Goal: Information Seeking & Learning: Learn about a topic

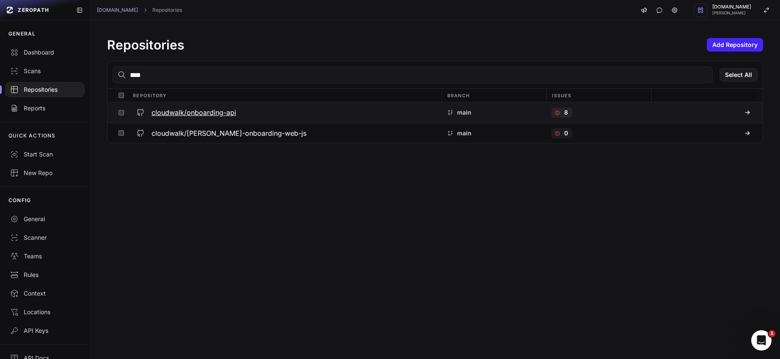
type input "****"
click at [229, 117] on h3 "cloudwalk/onboarding-api" at bounding box center [194, 113] width 85 height 10
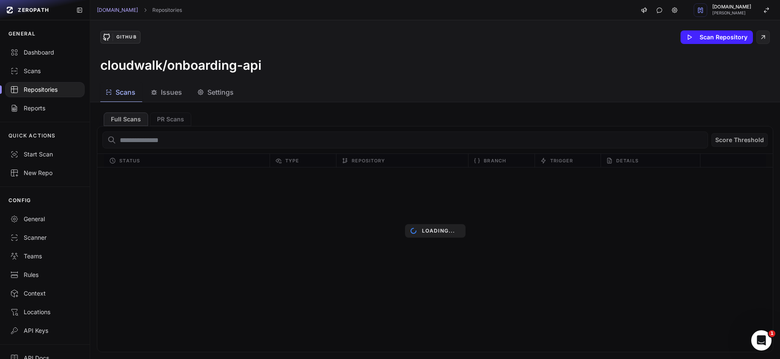
click at [179, 91] on span "Issues" at bounding box center [171, 92] width 21 height 10
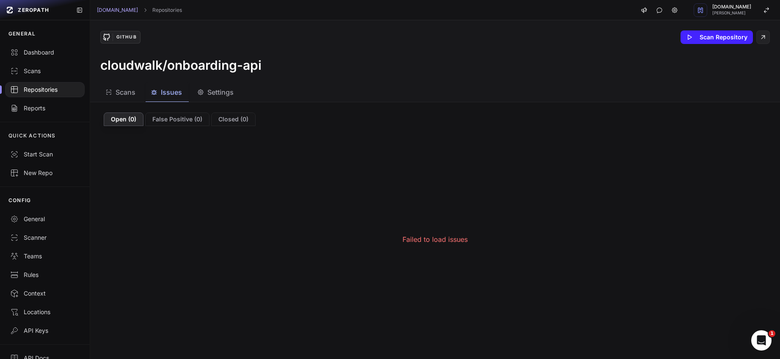
click at [179, 91] on span "Issues" at bounding box center [171, 92] width 21 height 10
click at [42, 70] on div "Scans" at bounding box center [44, 71] width 69 height 8
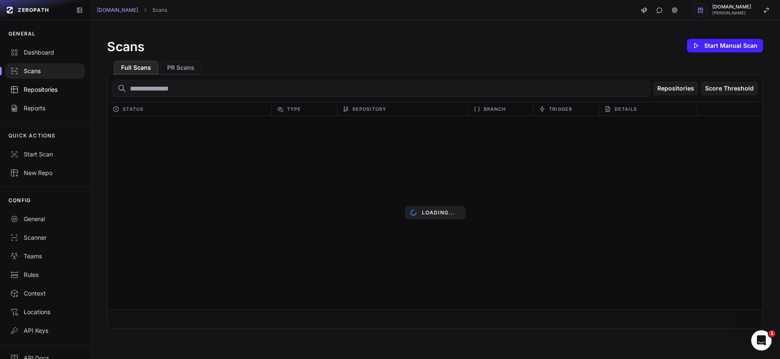
click at [54, 90] on div "Repositories" at bounding box center [44, 90] width 69 height 8
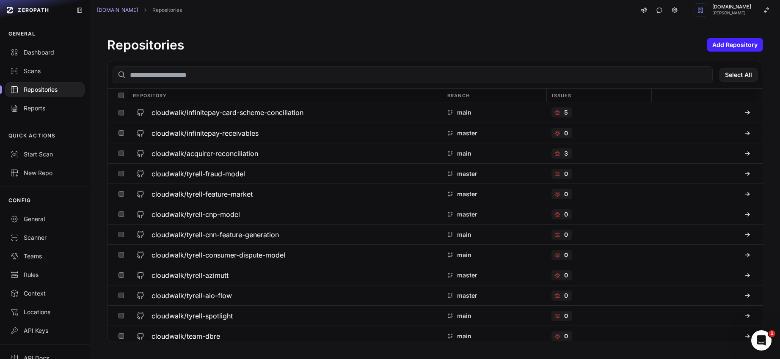
click at [216, 72] on input "text" at bounding box center [413, 74] width 600 height 17
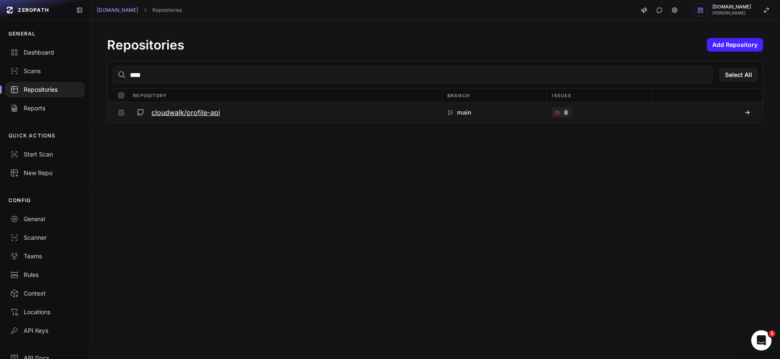
type input "****"
click at [221, 113] on div "cloudwalk/profile-api" at bounding box center [285, 112] width 304 height 15
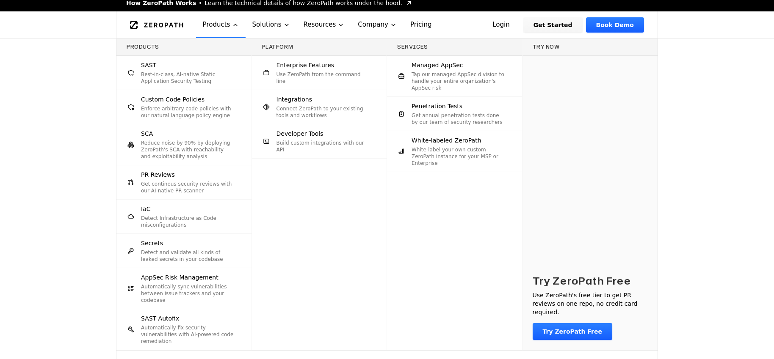
scroll to position [17, 0]
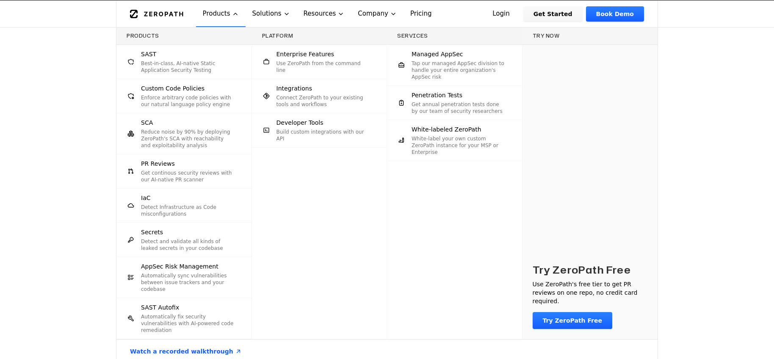
click at [741, 146] on div "Products SAST Best-in-class, AI-native Static Application Security Testing Cust…" at bounding box center [387, 196] width 774 height 336
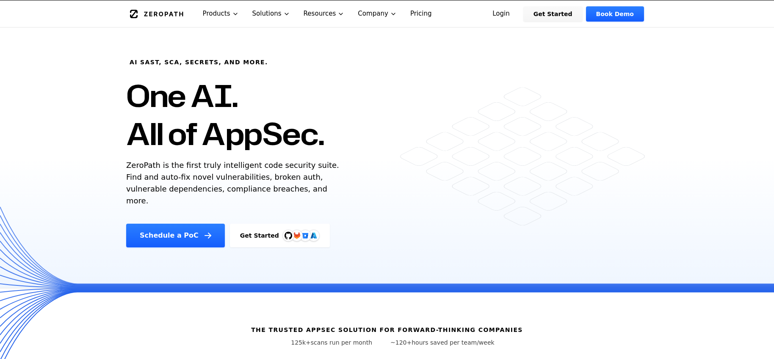
click at [508, 14] on link "Login" at bounding box center [501, 13] width 38 height 15
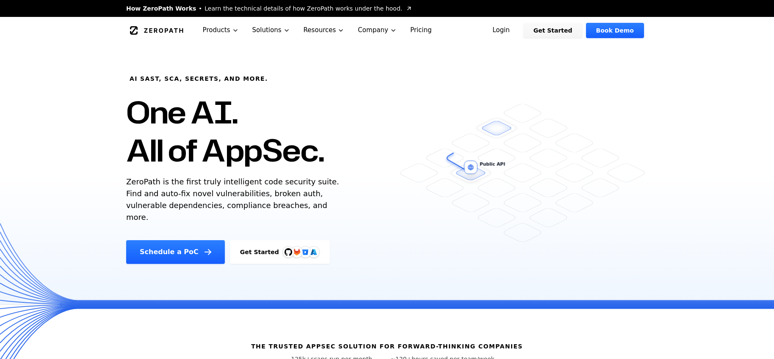
click at [514, 28] on link "Login" at bounding box center [501, 30] width 38 height 15
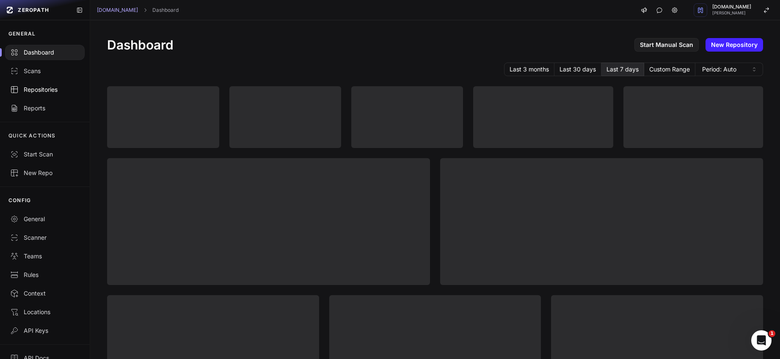
click at [49, 95] on link "Repositories" at bounding box center [45, 89] width 90 height 19
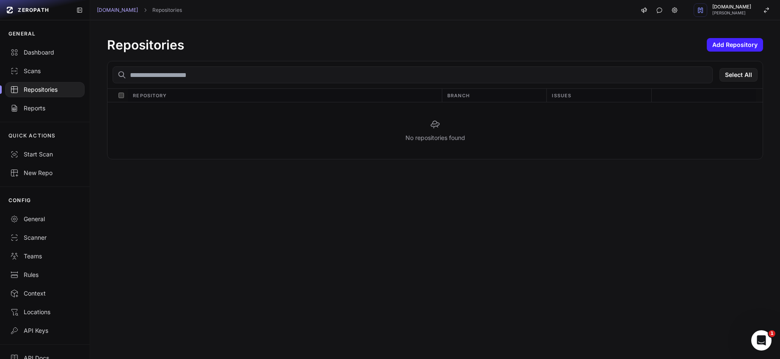
click at [367, 49] on div "Repositories Add Repository" at bounding box center [435, 44] width 656 height 15
click at [38, 67] on div "Scans" at bounding box center [44, 71] width 69 height 8
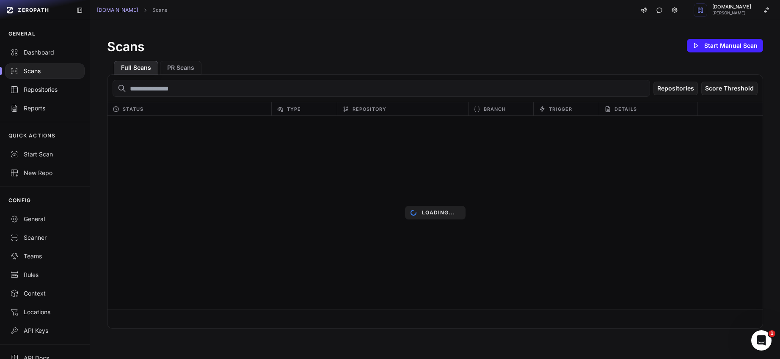
click at [485, 64] on div "Full Scans PR Scans" at bounding box center [435, 64] width 656 height 20
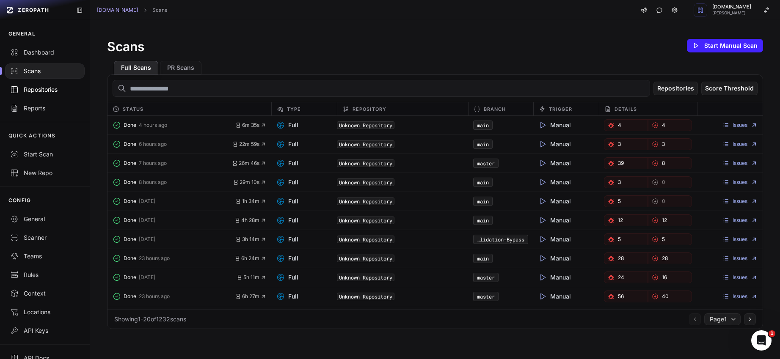
click at [52, 91] on div "Repositories" at bounding box center [44, 90] width 69 height 8
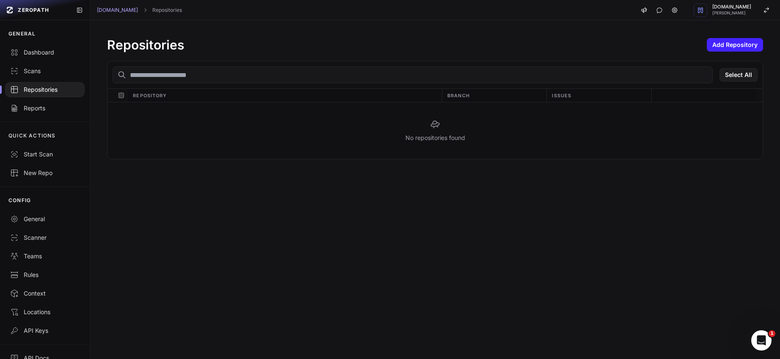
click at [52, 91] on div "Repositories" at bounding box center [44, 90] width 69 height 8
click at [52, 47] on link "Dashboard" at bounding box center [45, 52] width 90 height 19
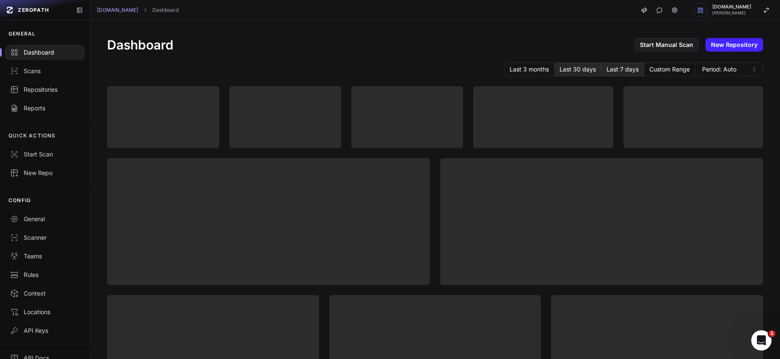
click at [583, 70] on button "Last 30 days" at bounding box center [578, 70] width 47 height 14
click at [213, 45] on div "Dashboard Start Manual Scan New Repository" at bounding box center [435, 44] width 656 height 15
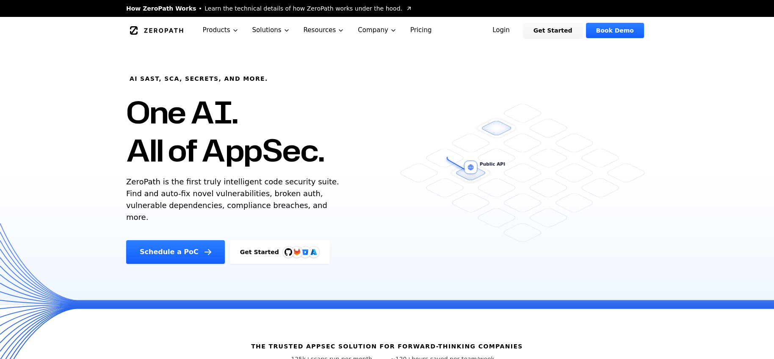
click at [515, 30] on link "Login" at bounding box center [501, 30] width 38 height 15
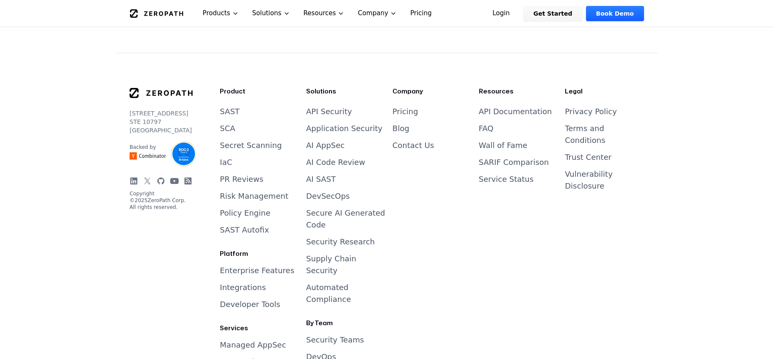
scroll to position [3486, 0]
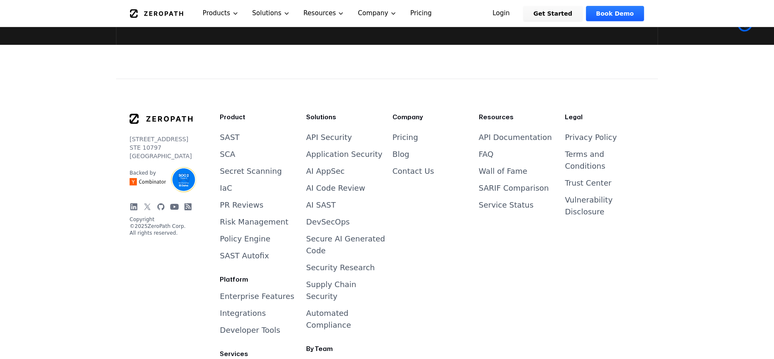
click at [499, 199] on li "Service Status" at bounding box center [519, 205] width 80 height 12
click at [499, 201] on link "Service Status" at bounding box center [506, 205] width 55 height 9
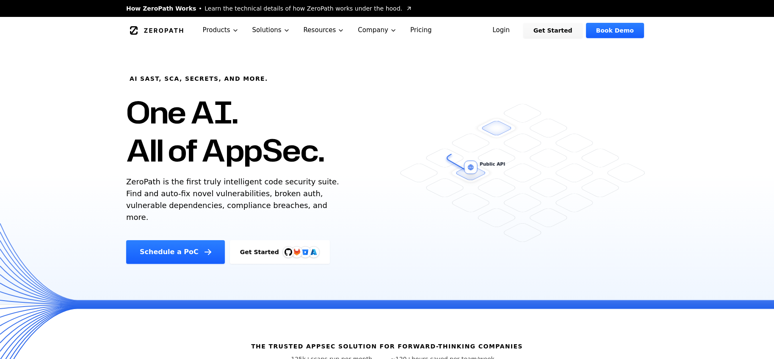
click at [509, 30] on link "Login" at bounding box center [501, 30] width 38 height 15
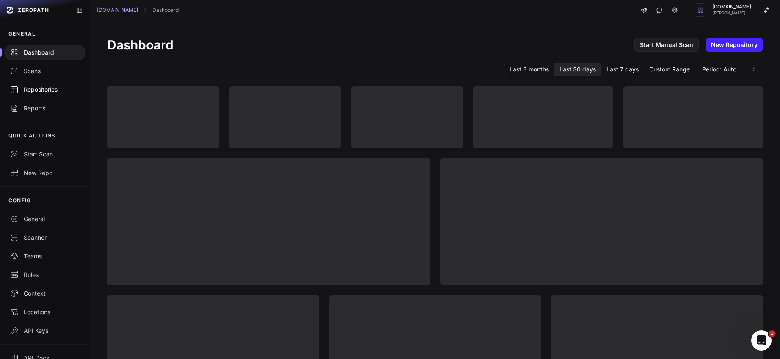
click at [54, 83] on link "Repositories" at bounding box center [45, 89] width 90 height 19
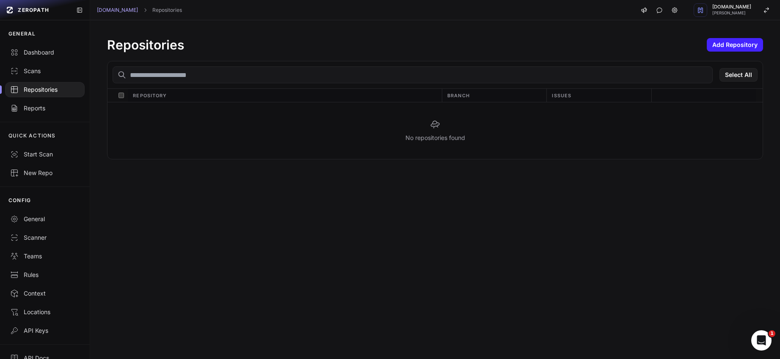
click at [54, 88] on div "Repositories" at bounding box center [44, 90] width 69 height 8
click at [188, 37] on div "Repositories Add Repository" at bounding box center [435, 44] width 656 height 15
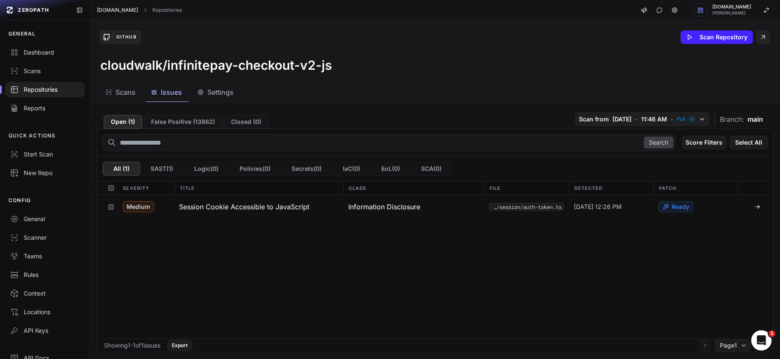
click at [116, 12] on link "[DOMAIN_NAME]" at bounding box center [117, 10] width 41 height 7
click at [41, 71] on div "Scans" at bounding box center [44, 71] width 69 height 8
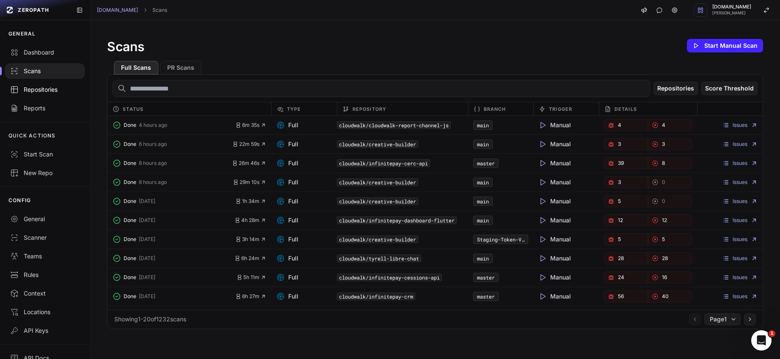
click at [42, 89] on div "Repositories" at bounding box center [44, 90] width 69 height 8
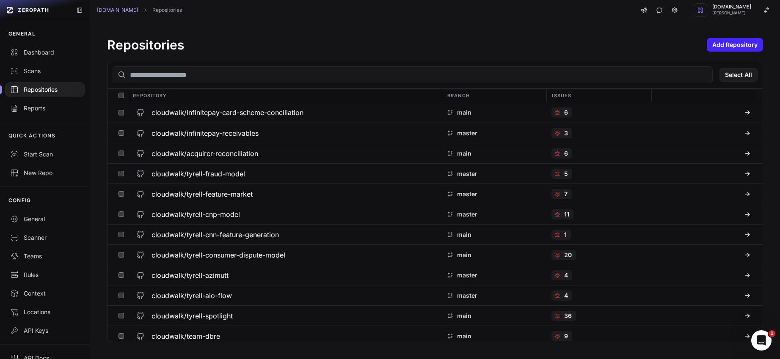
click at [204, 77] on input "text" at bounding box center [413, 74] width 600 height 17
click at [203, 76] on input "text" at bounding box center [413, 74] width 600 height 17
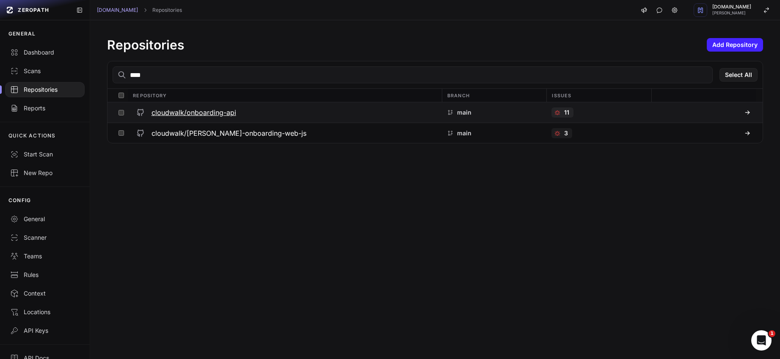
type input "****"
click at [221, 117] on h3 "cloudwalk/onboarding-api" at bounding box center [194, 113] width 85 height 10
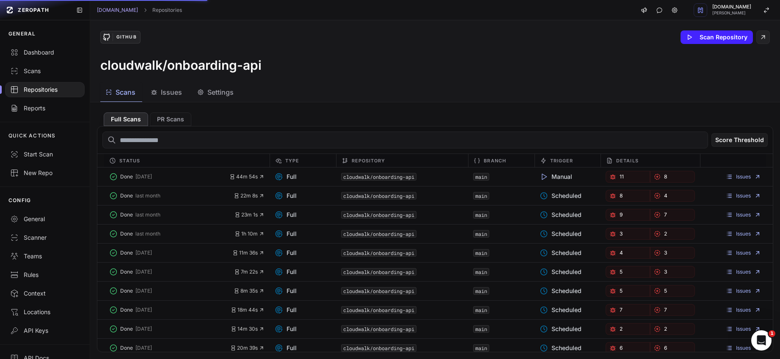
click at [178, 94] on span "Issues" at bounding box center [171, 92] width 21 height 10
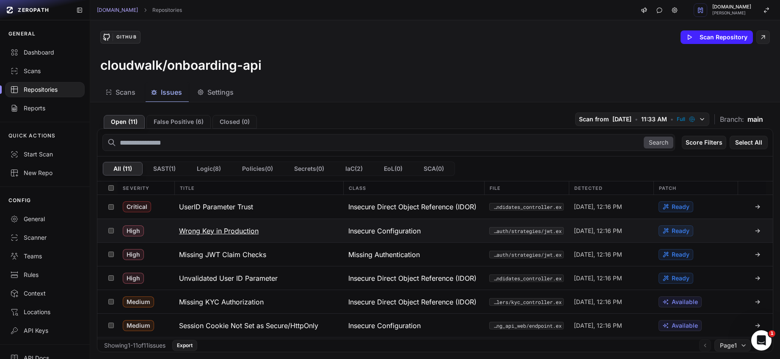
click at [253, 232] on h3 "Wrong Key in Production" at bounding box center [219, 231] width 80 height 10
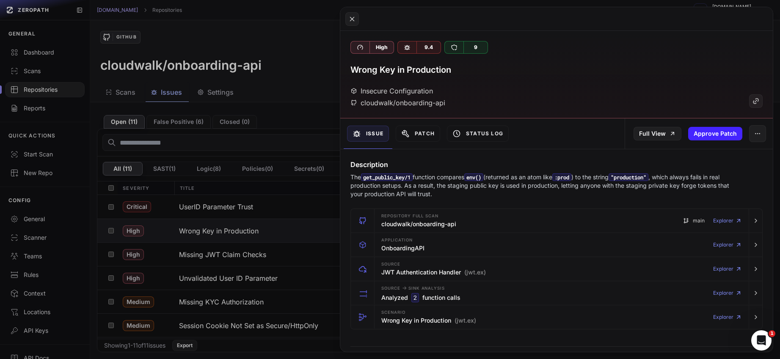
click at [209, 257] on button at bounding box center [390, 179] width 780 height 359
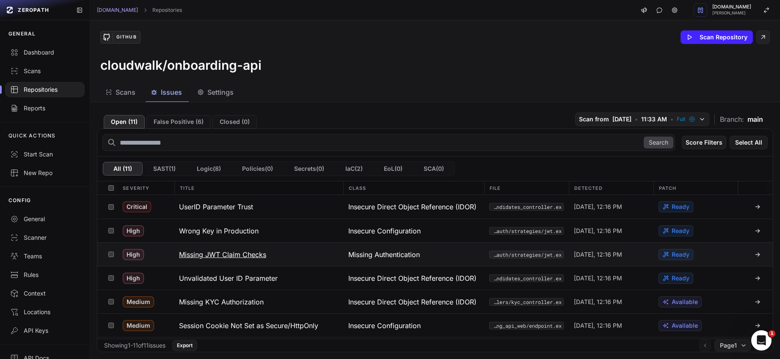
click at [212, 256] on h3 "Missing JWT Claim Checks" at bounding box center [222, 255] width 87 height 10
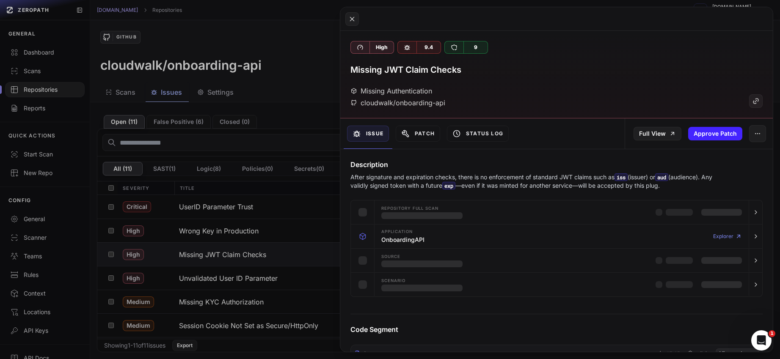
click at [226, 285] on button at bounding box center [390, 179] width 780 height 359
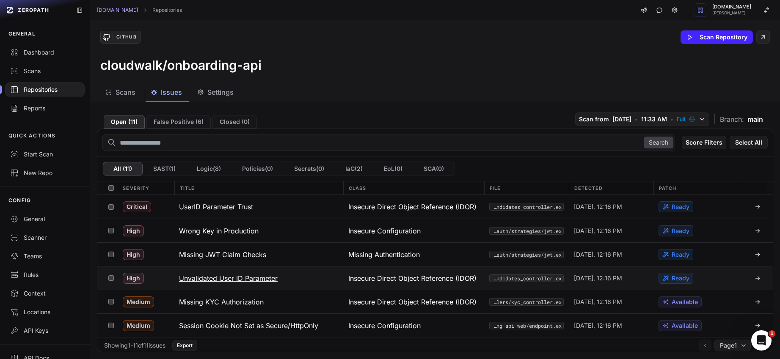
click at [233, 280] on h3 "Unvalidated User ID Parameter" at bounding box center [228, 279] width 99 height 10
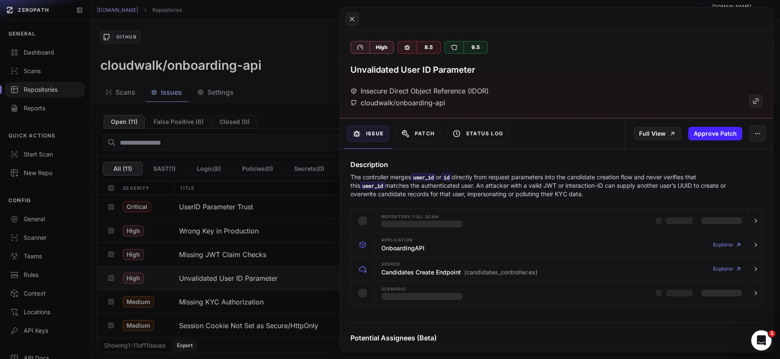
click at [295, 281] on button at bounding box center [390, 179] width 780 height 359
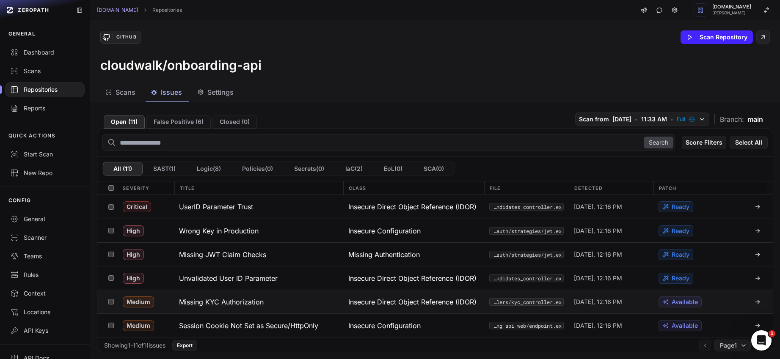
click at [254, 297] on h3 "Missing KYC Authorization" at bounding box center [221, 302] width 85 height 10
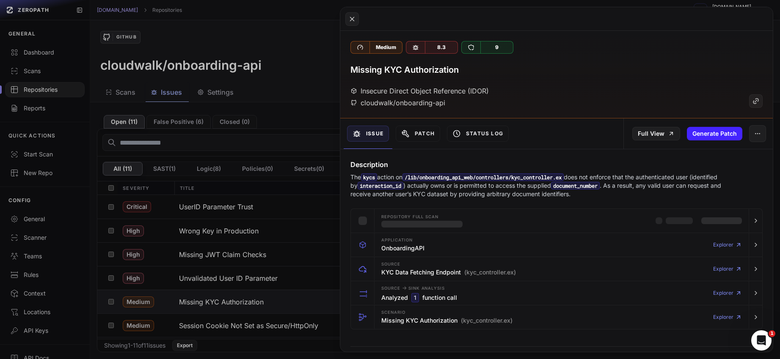
click at [251, 213] on button at bounding box center [390, 179] width 780 height 359
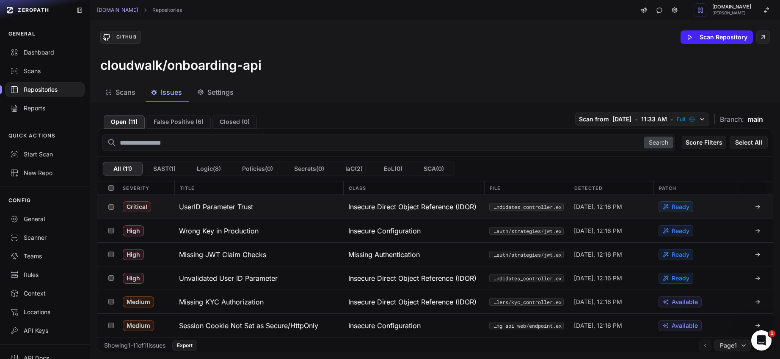
click at [248, 210] on h3 "UserID Parameter Trust" at bounding box center [216, 207] width 74 height 10
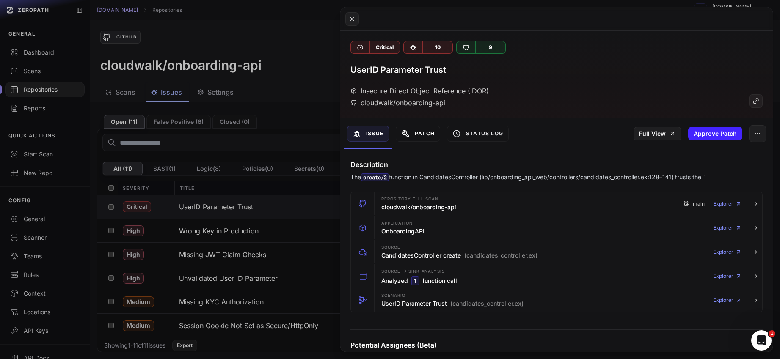
click at [425, 135] on button "Patch" at bounding box center [418, 134] width 44 height 16
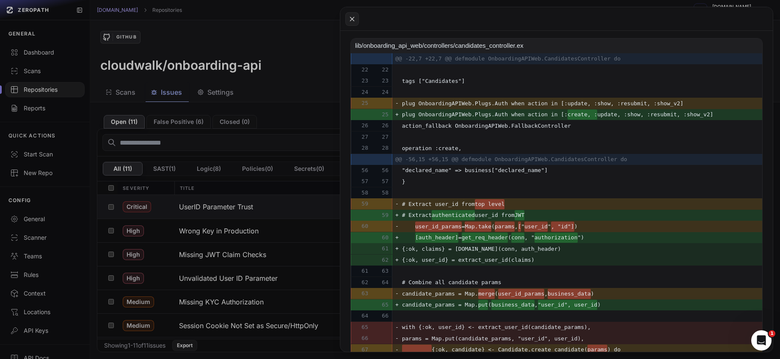
scroll to position [496, 0]
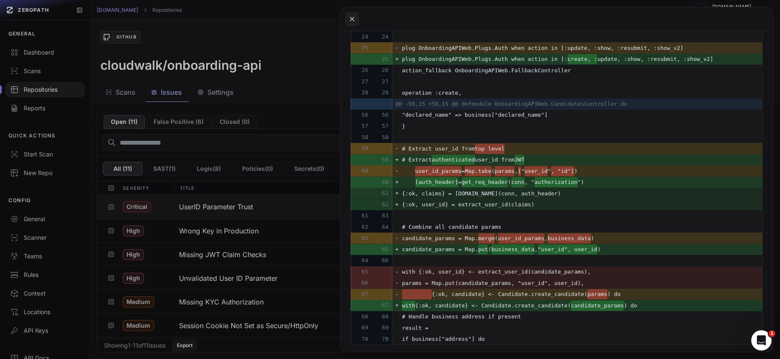
click at [271, 264] on button at bounding box center [390, 179] width 780 height 359
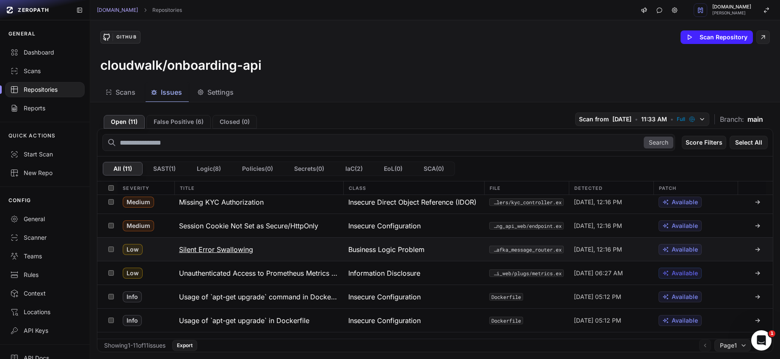
scroll to position [94, 0]
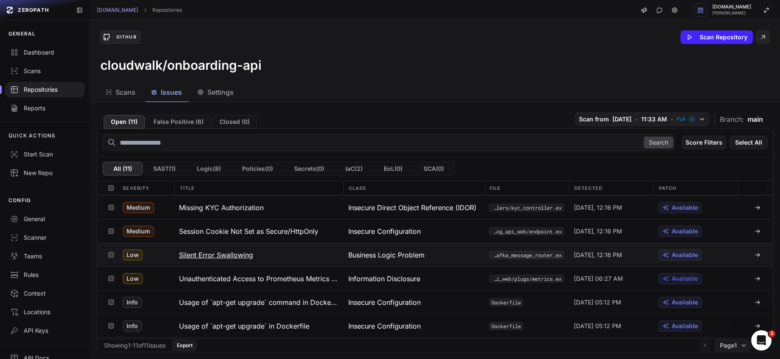
click at [202, 253] on h3 "Silent Error Swallowing" at bounding box center [216, 255] width 74 height 10
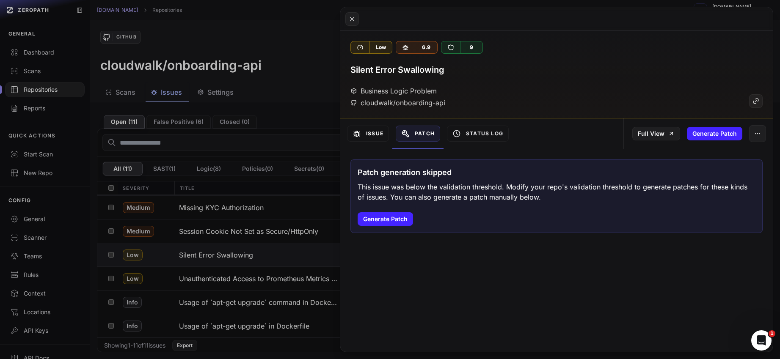
click at [379, 134] on button "Issue" at bounding box center [368, 134] width 42 height 16
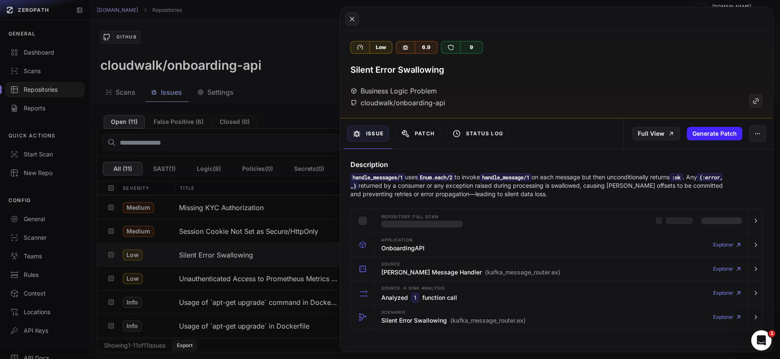
click at [237, 277] on button at bounding box center [390, 179] width 780 height 359
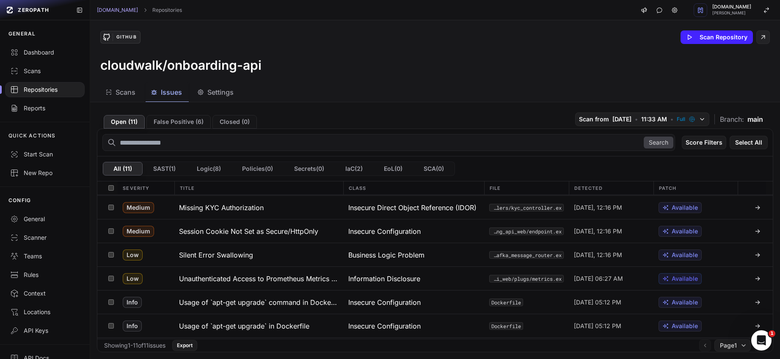
click at [237, 277] on h3 "Unauthenticated Access to Prometheus Metrics Endpoint Exposes Operational Data" at bounding box center [258, 279] width 159 height 10
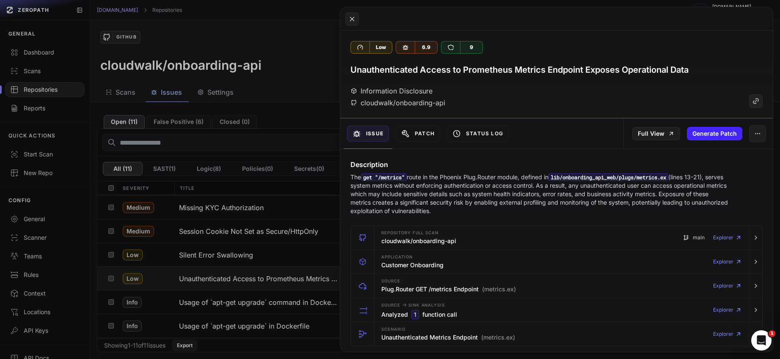
click at [303, 42] on button at bounding box center [390, 179] width 780 height 359
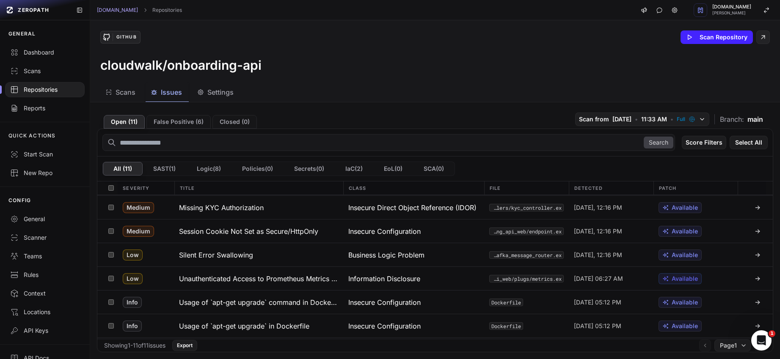
click at [52, 84] on div at bounding box center [45, 89] width 80 height 15
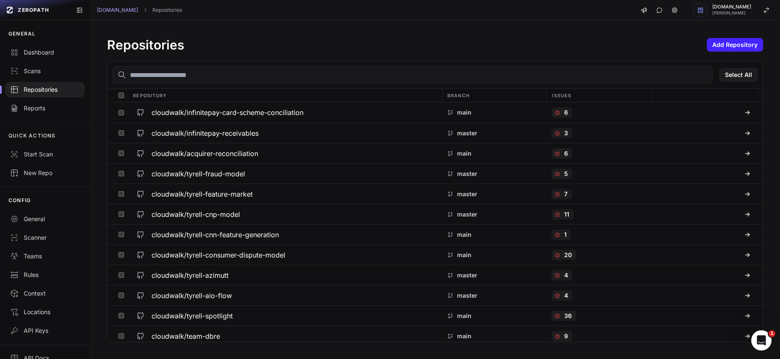
click at [193, 76] on input "text" at bounding box center [413, 74] width 600 height 17
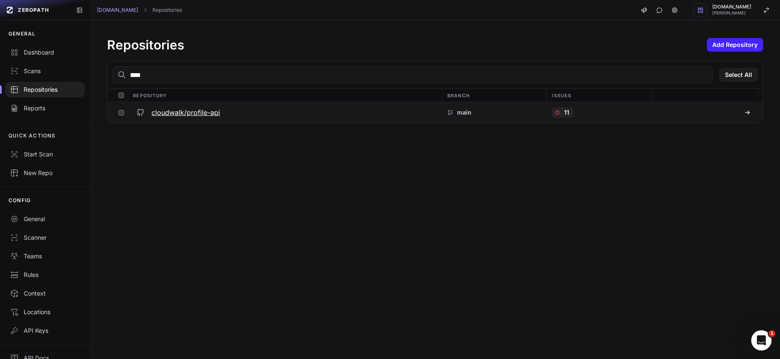
type input "****"
click at [208, 114] on h3 "cloudwalk/profile-api" at bounding box center [186, 113] width 69 height 10
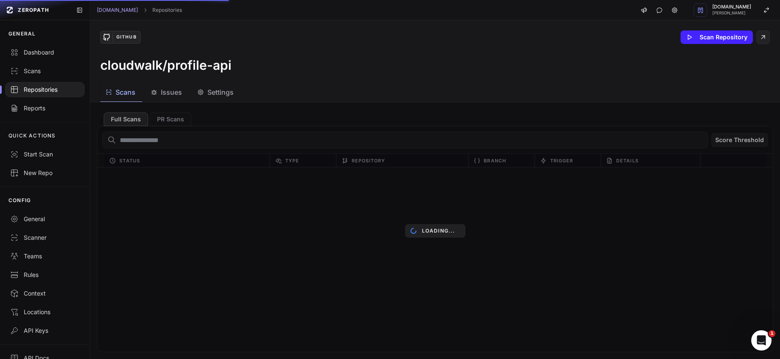
click at [171, 91] on span "Issues" at bounding box center [171, 92] width 21 height 10
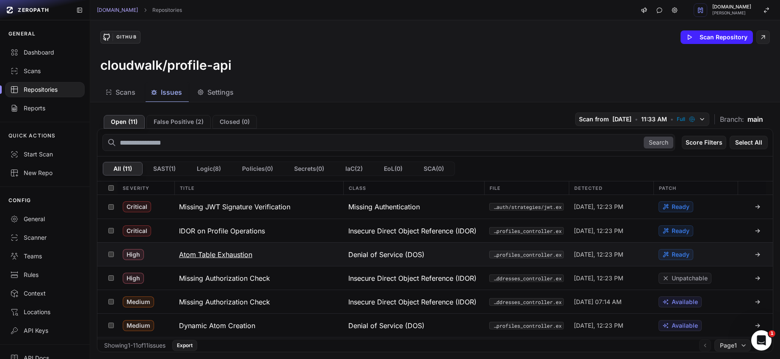
click at [220, 250] on h3 "Atom Table Exhaustion" at bounding box center [215, 255] width 73 height 10
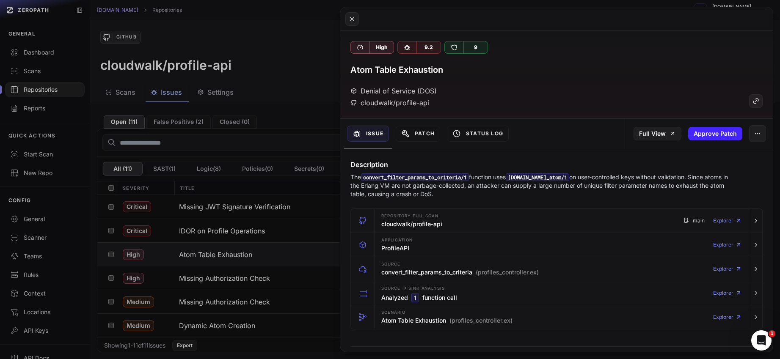
click at [226, 279] on button at bounding box center [390, 179] width 780 height 359
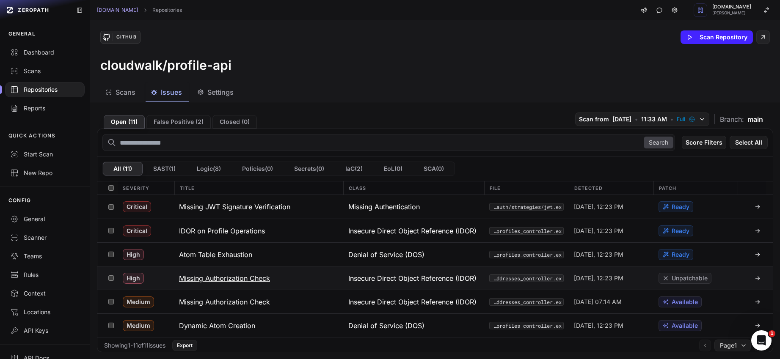
click at [230, 279] on h3 "Missing Authorization Check" at bounding box center [224, 279] width 91 height 10
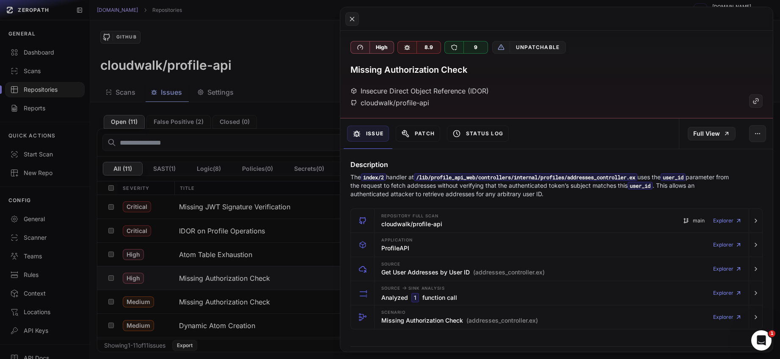
click at [193, 249] on button at bounding box center [390, 179] width 780 height 359
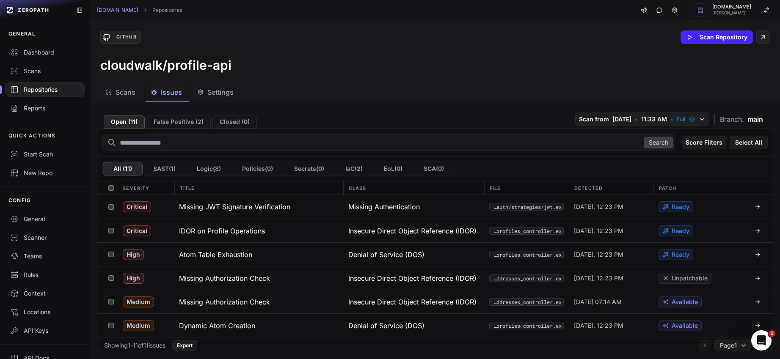
click at [67, 91] on div "Repositories" at bounding box center [44, 90] width 69 height 8
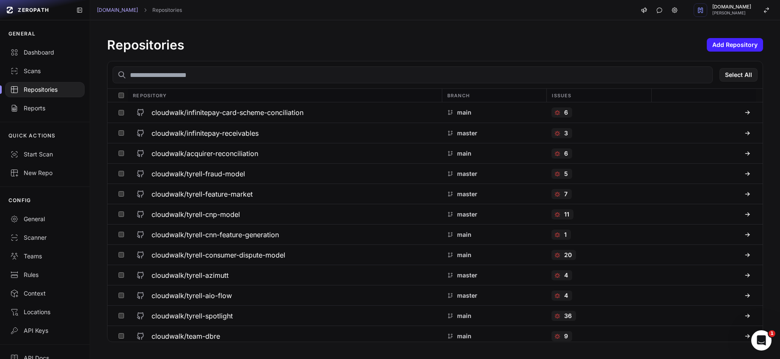
click at [238, 76] on input "text" at bounding box center [413, 74] width 600 height 17
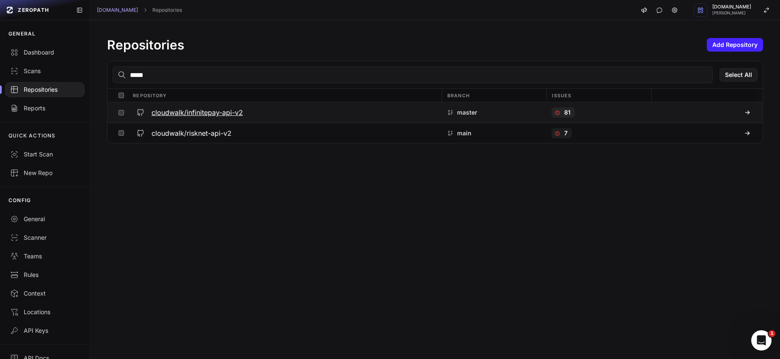
type input "*****"
click at [232, 113] on h3 "cloudwalk/infinitepay-api-v2" at bounding box center [197, 113] width 91 height 10
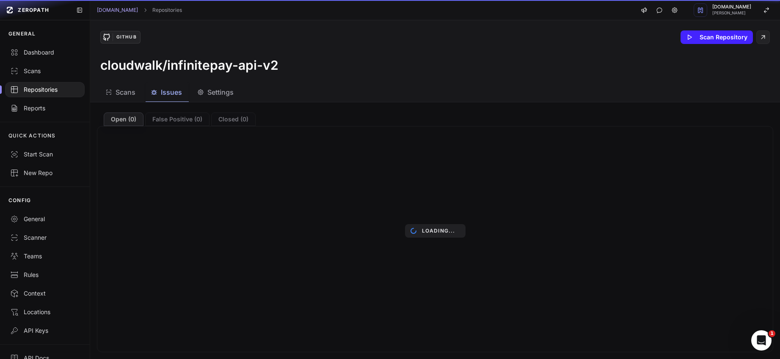
click at [177, 96] on span "Issues" at bounding box center [171, 92] width 21 height 10
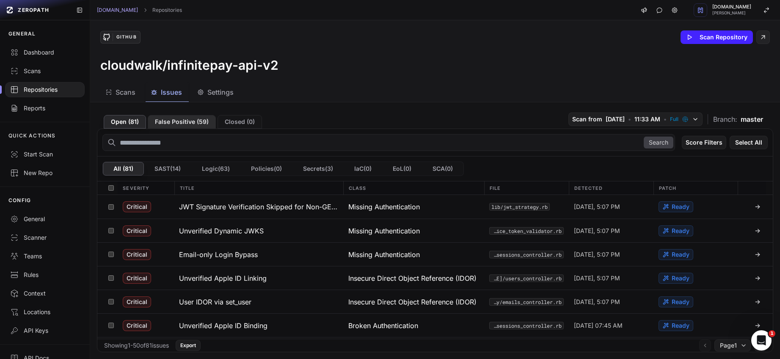
click at [182, 123] on button "False Positive ( 59 )" at bounding box center [182, 122] width 68 height 14
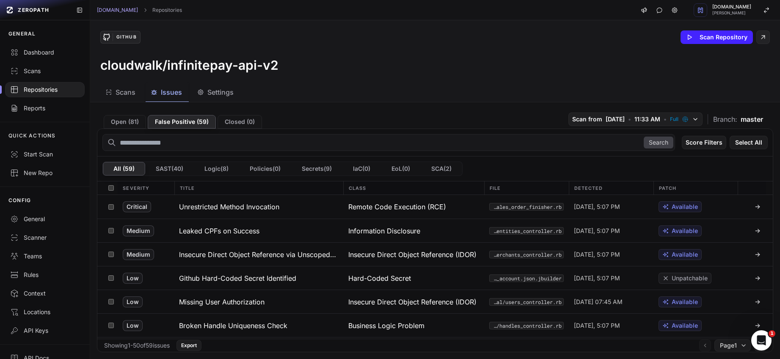
click at [128, 122] on button "Open ( 81 )" at bounding box center [125, 122] width 42 height 14
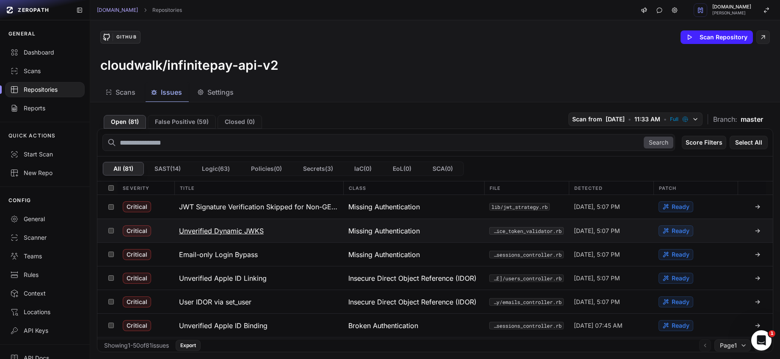
click at [239, 232] on h3 "Unverified Dynamic JWKS" at bounding box center [221, 231] width 85 height 10
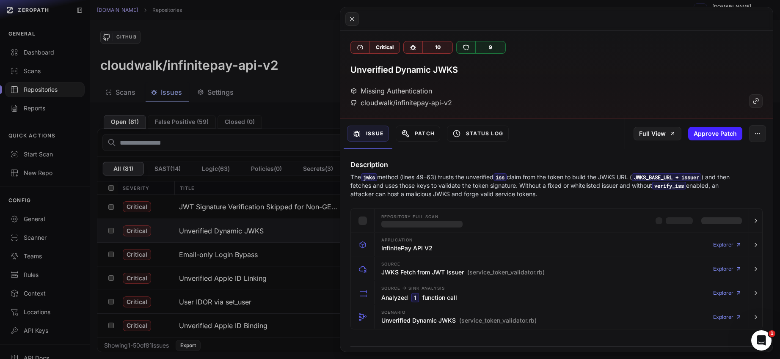
click at [246, 257] on button at bounding box center [390, 179] width 780 height 359
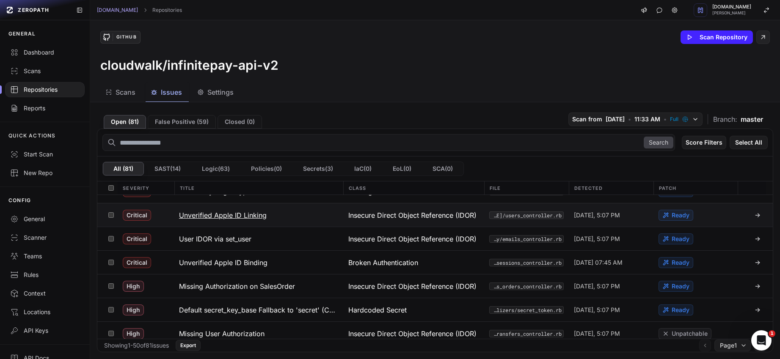
scroll to position [65, 0]
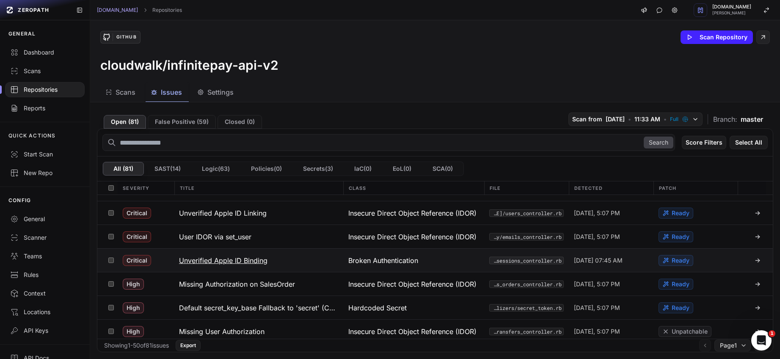
click at [245, 261] on h3 "Unverified Apple ID Binding" at bounding box center [223, 261] width 88 height 10
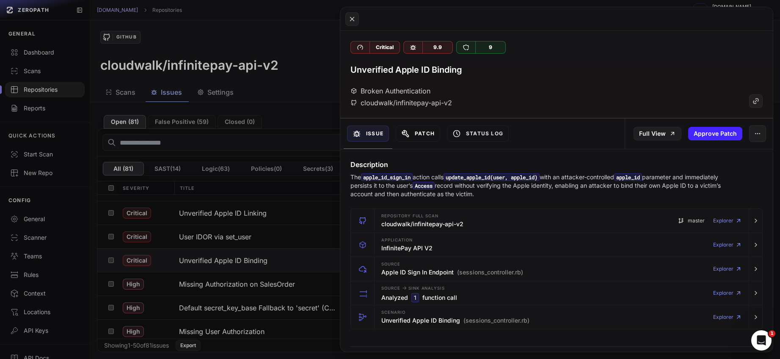
click at [420, 135] on button "Patch" at bounding box center [418, 134] width 44 height 16
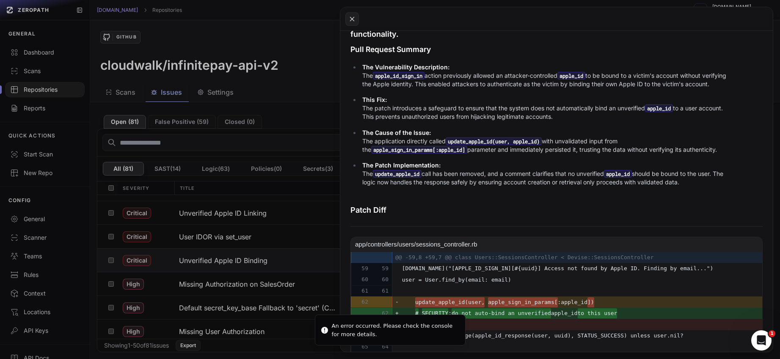
scroll to position [293, 0]
